Goal: Check status: Check status

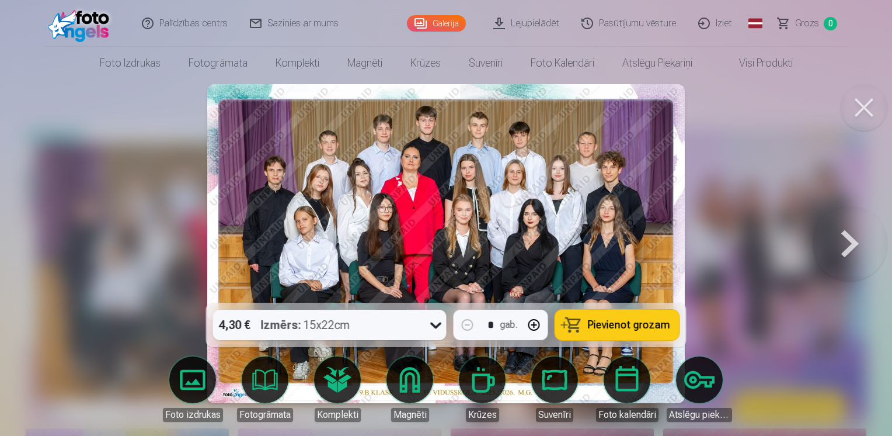
click at [845, 251] on button at bounding box center [850, 243] width 75 height 95
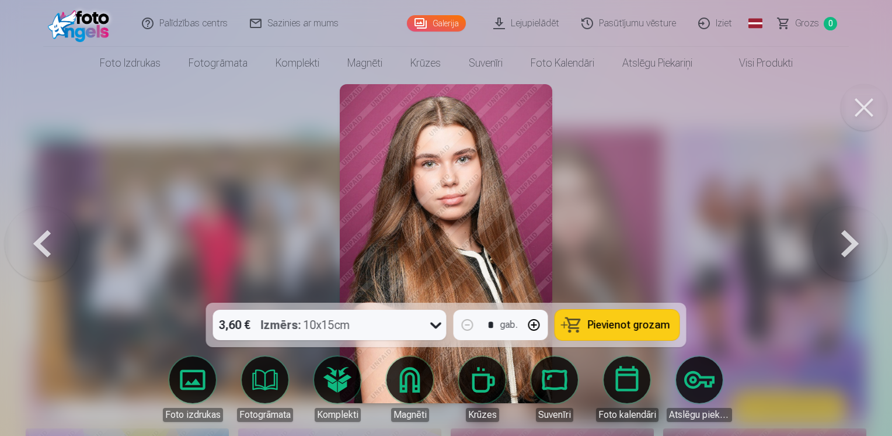
click at [869, 99] on button at bounding box center [864, 107] width 47 height 47
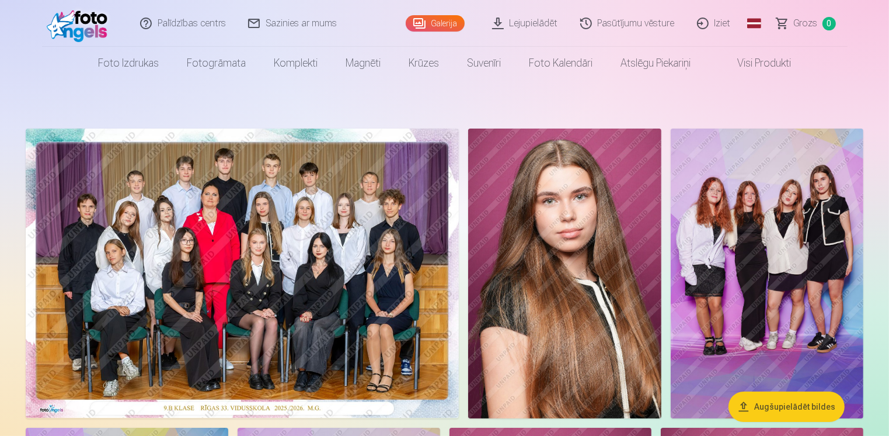
click at [244, 203] on img at bounding box center [242, 272] width 433 height 289
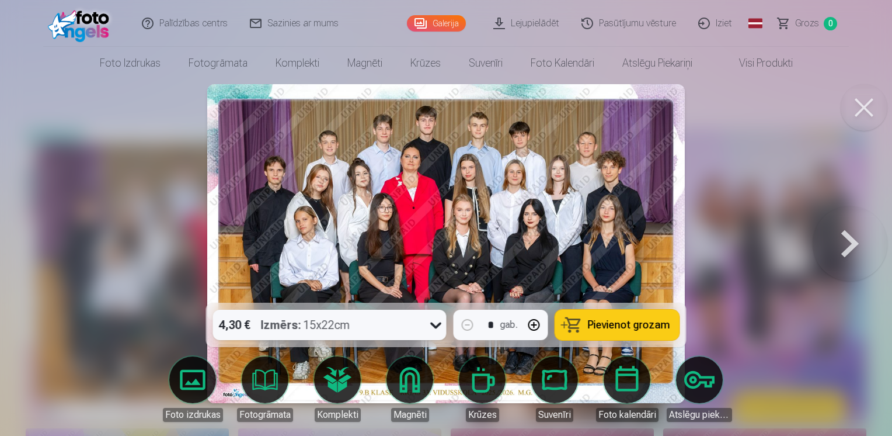
click at [436, 321] on icon at bounding box center [436, 324] width 19 height 19
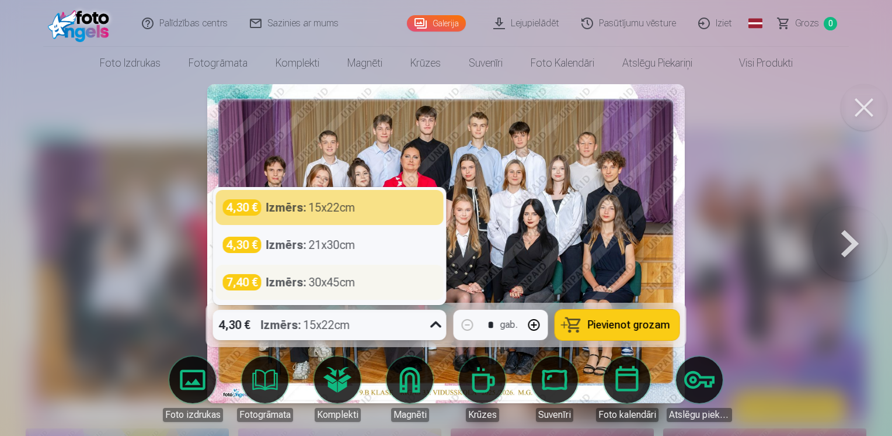
click at [264, 283] on div "7,40 € Izmērs : 30x45cm" at bounding box center [330, 282] width 214 height 16
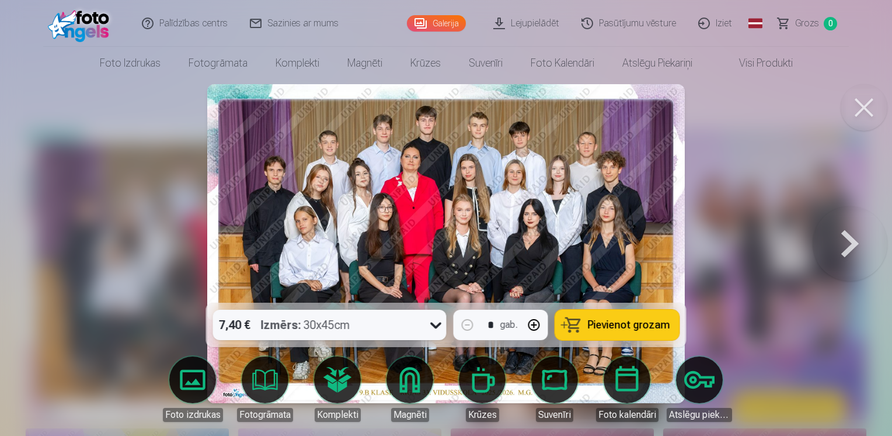
click at [378, 223] on img at bounding box center [446, 243] width 478 height 319
click at [465, 178] on img at bounding box center [446, 243] width 478 height 319
click at [847, 232] on button at bounding box center [850, 243] width 75 height 95
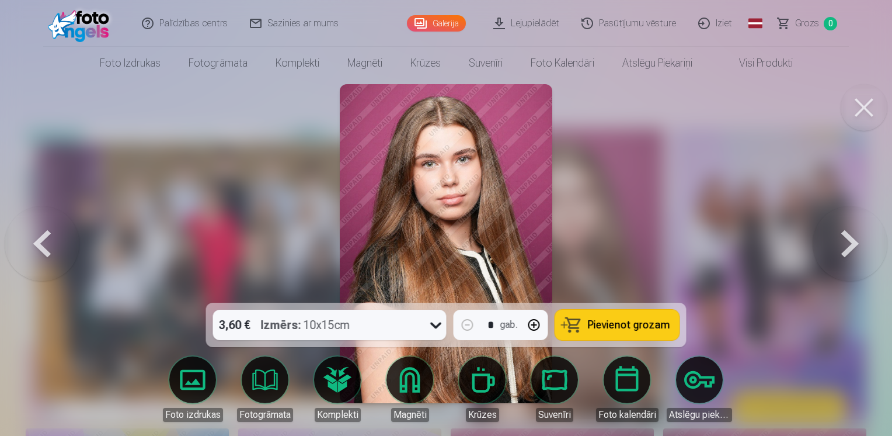
click at [847, 232] on button at bounding box center [850, 243] width 75 height 95
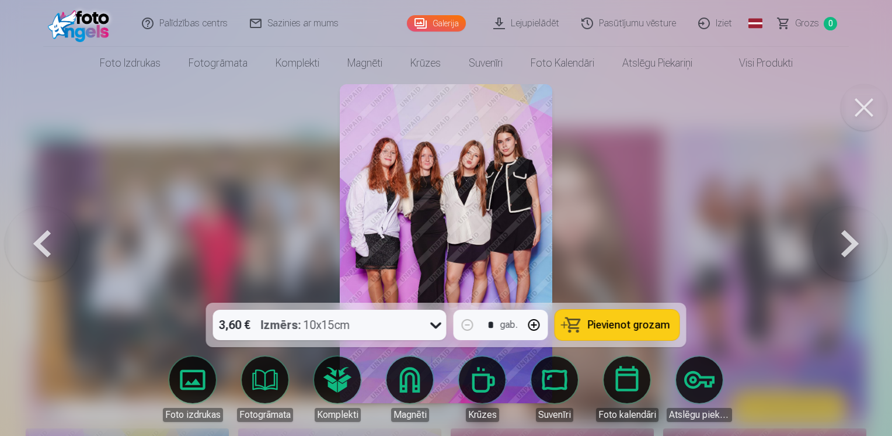
click at [846, 230] on button at bounding box center [850, 243] width 75 height 95
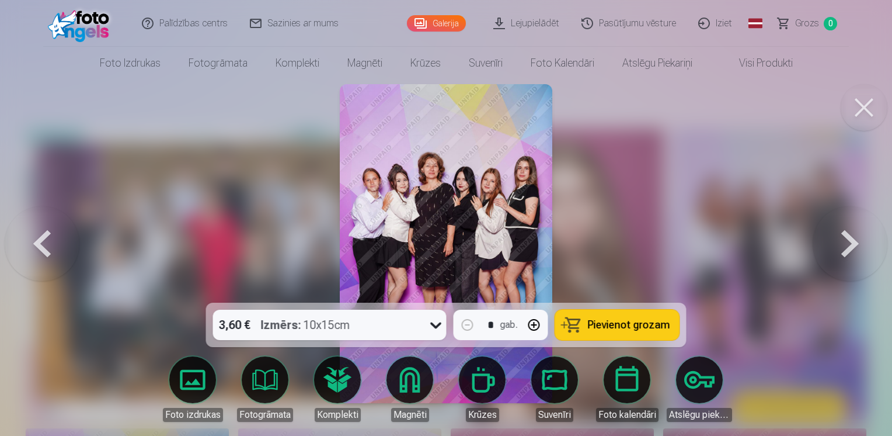
click at [836, 234] on button at bounding box center [850, 243] width 75 height 95
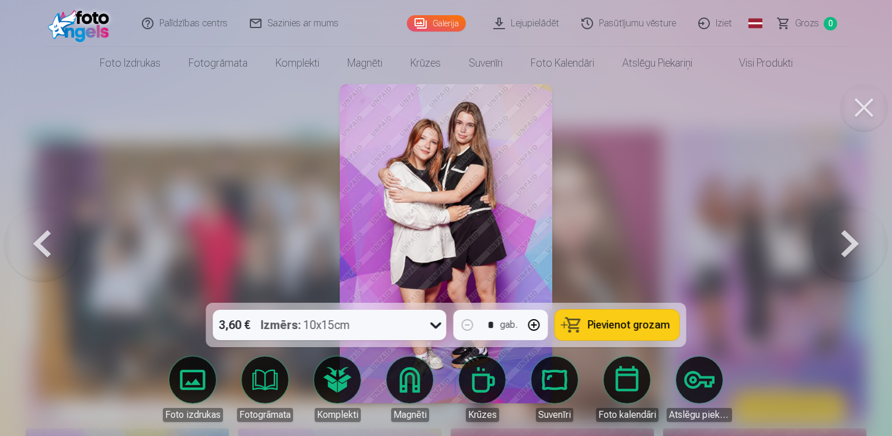
click at [848, 243] on button at bounding box center [850, 243] width 75 height 95
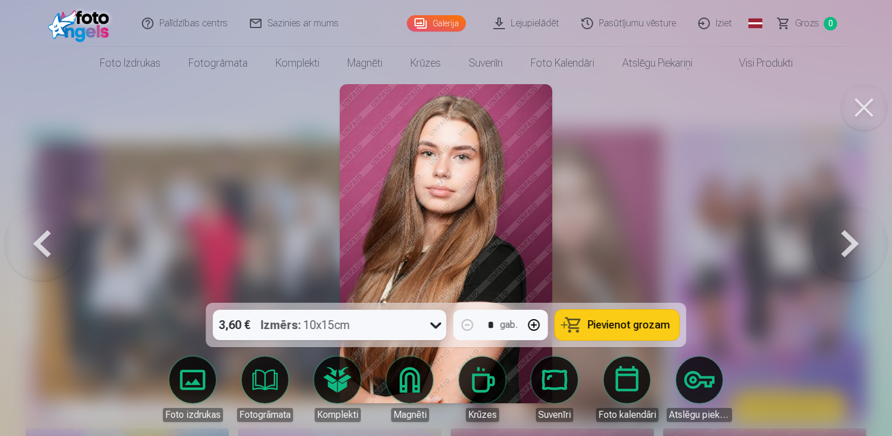
click at [848, 242] on button at bounding box center [850, 243] width 75 height 95
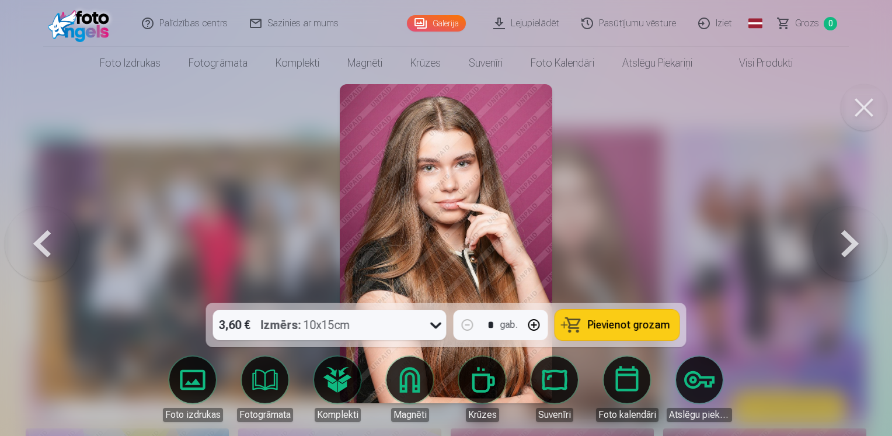
click at [847, 242] on button at bounding box center [850, 243] width 75 height 95
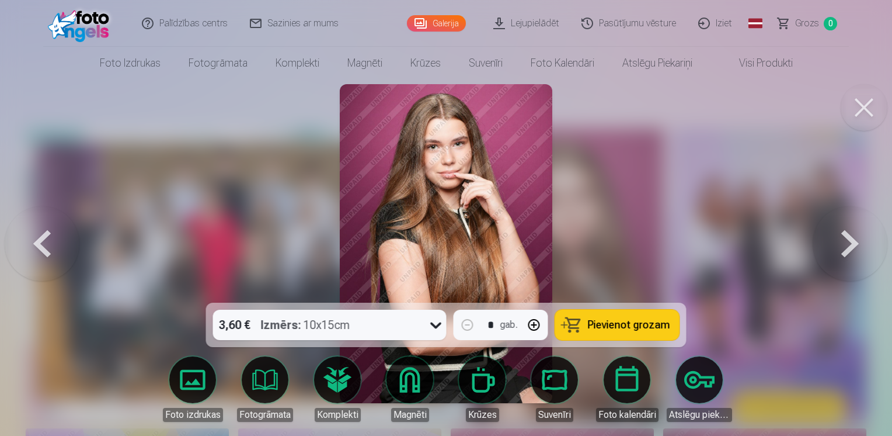
click at [847, 241] on button at bounding box center [850, 243] width 75 height 95
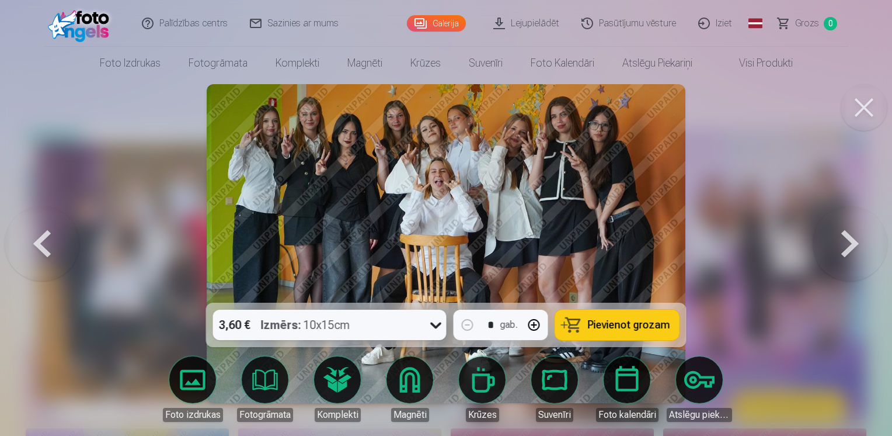
click at [846, 239] on button at bounding box center [850, 243] width 75 height 95
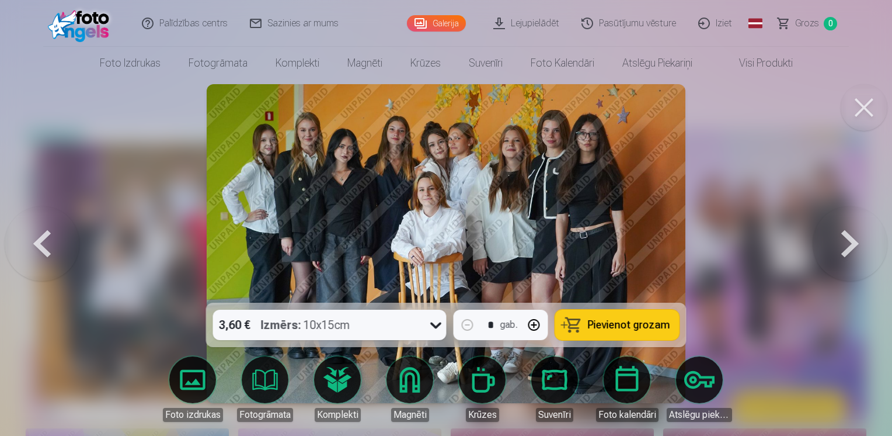
click at [843, 245] on button at bounding box center [850, 243] width 75 height 95
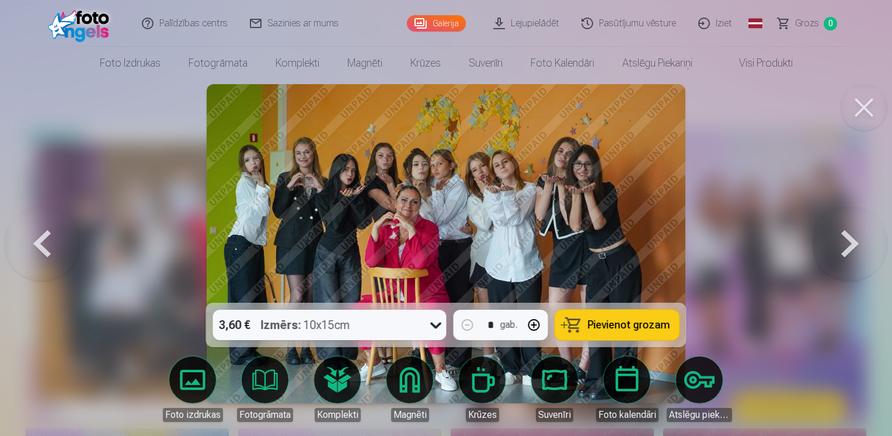
click at [841, 242] on button at bounding box center [850, 243] width 75 height 95
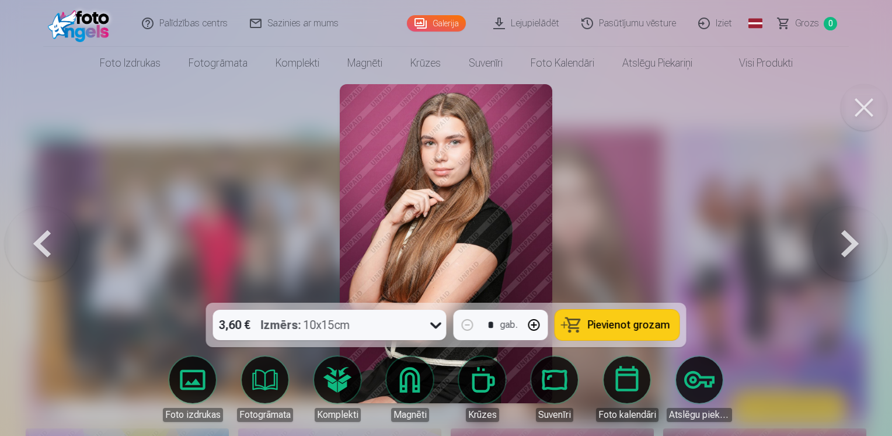
click at [841, 243] on button at bounding box center [850, 243] width 75 height 95
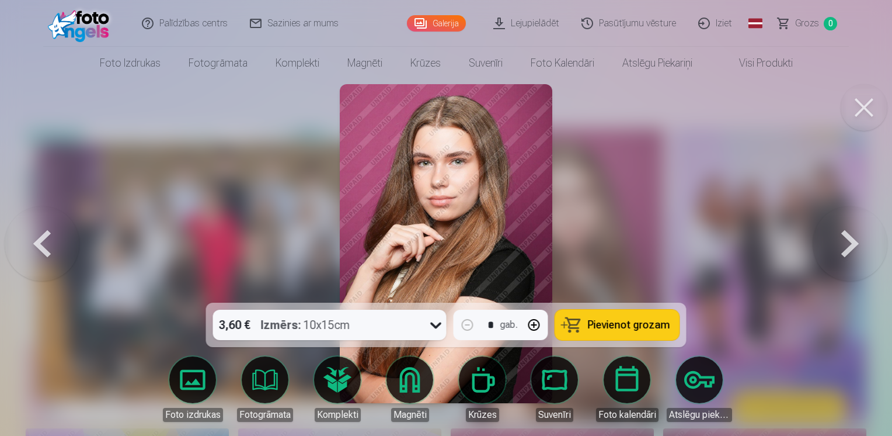
click at [840, 243] on button at bounding box center [850, 243] width 75 height 95
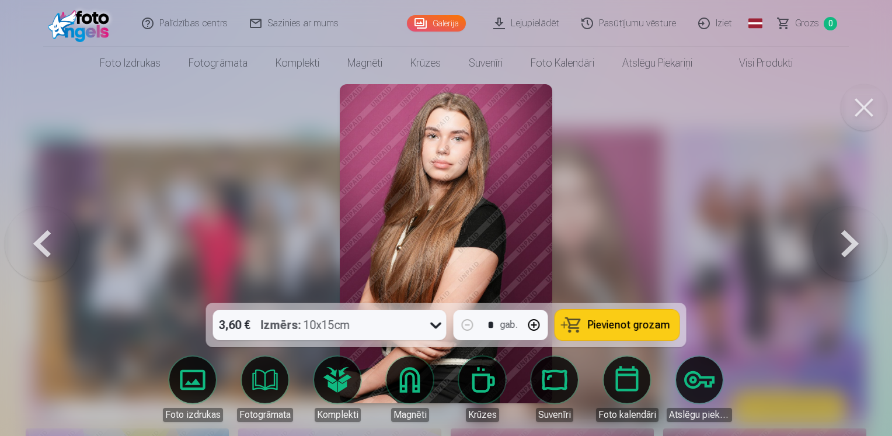
click at [840, 244] on button at bounding box center [850, 243] width 75 height 95
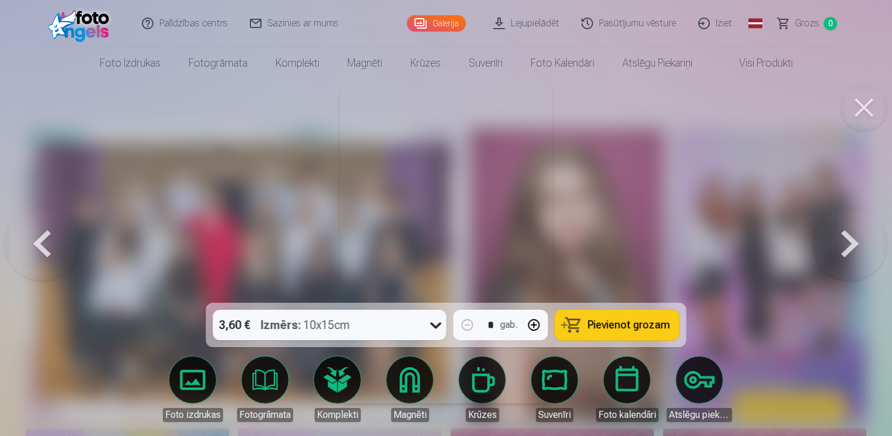
click at [828, 248] on button at bounding box center [850, 243] width 75 height 95
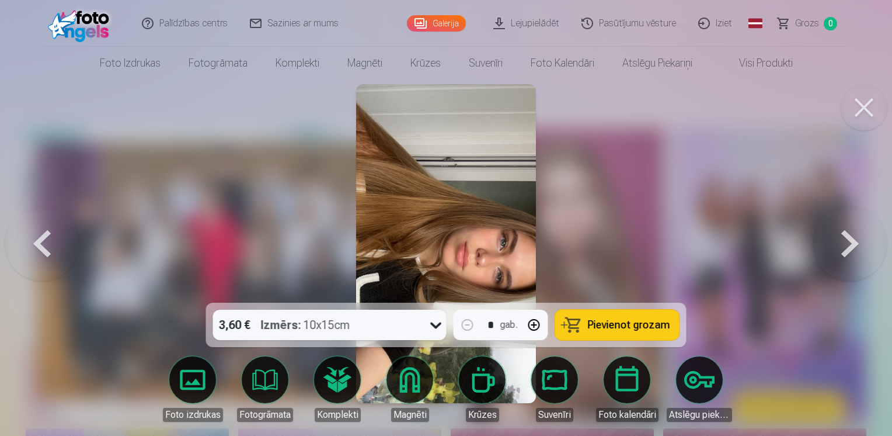
click at [825, 248] on button at bounding box center [850, 243] width 75 height 95
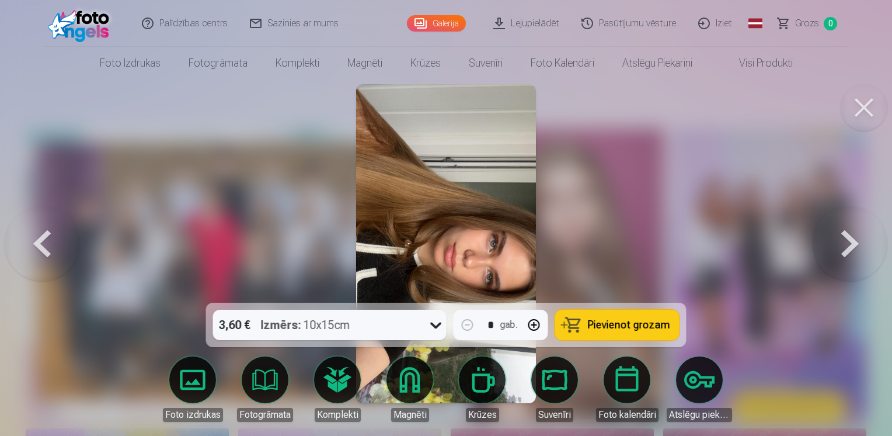
click at [823, 246] on button at bounding box center [850, 243] width 75 height 95
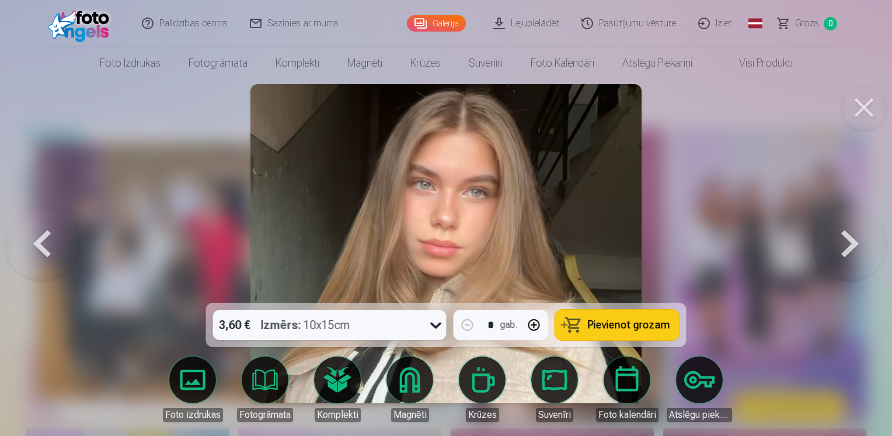
click at [869, 111] on button at bounding box center [864, 107] width 47 height 47
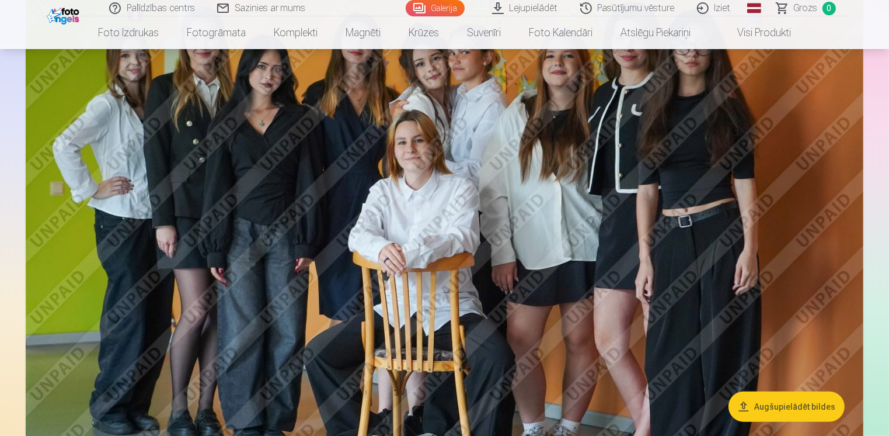
scroll to position [1110, 0]
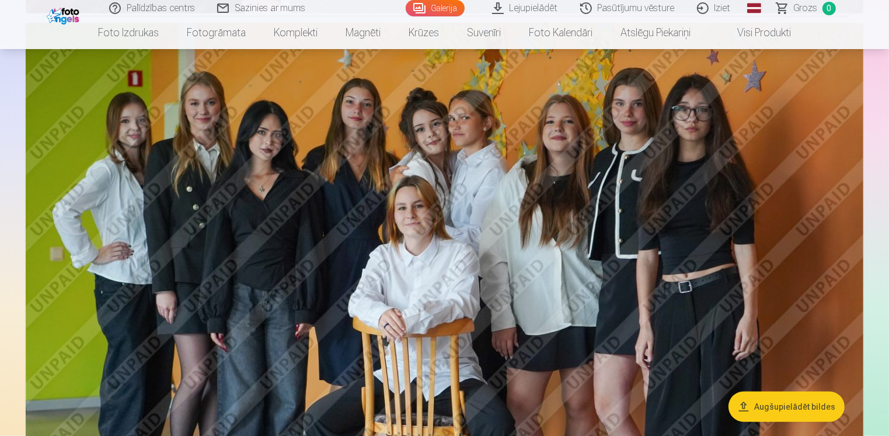
click at [654, 12] on link "Pasūtījumu vēsture" at bounding box center [628, 8] width 117 height 16
